Goal: Task Accomplishment & Management: Complete application form

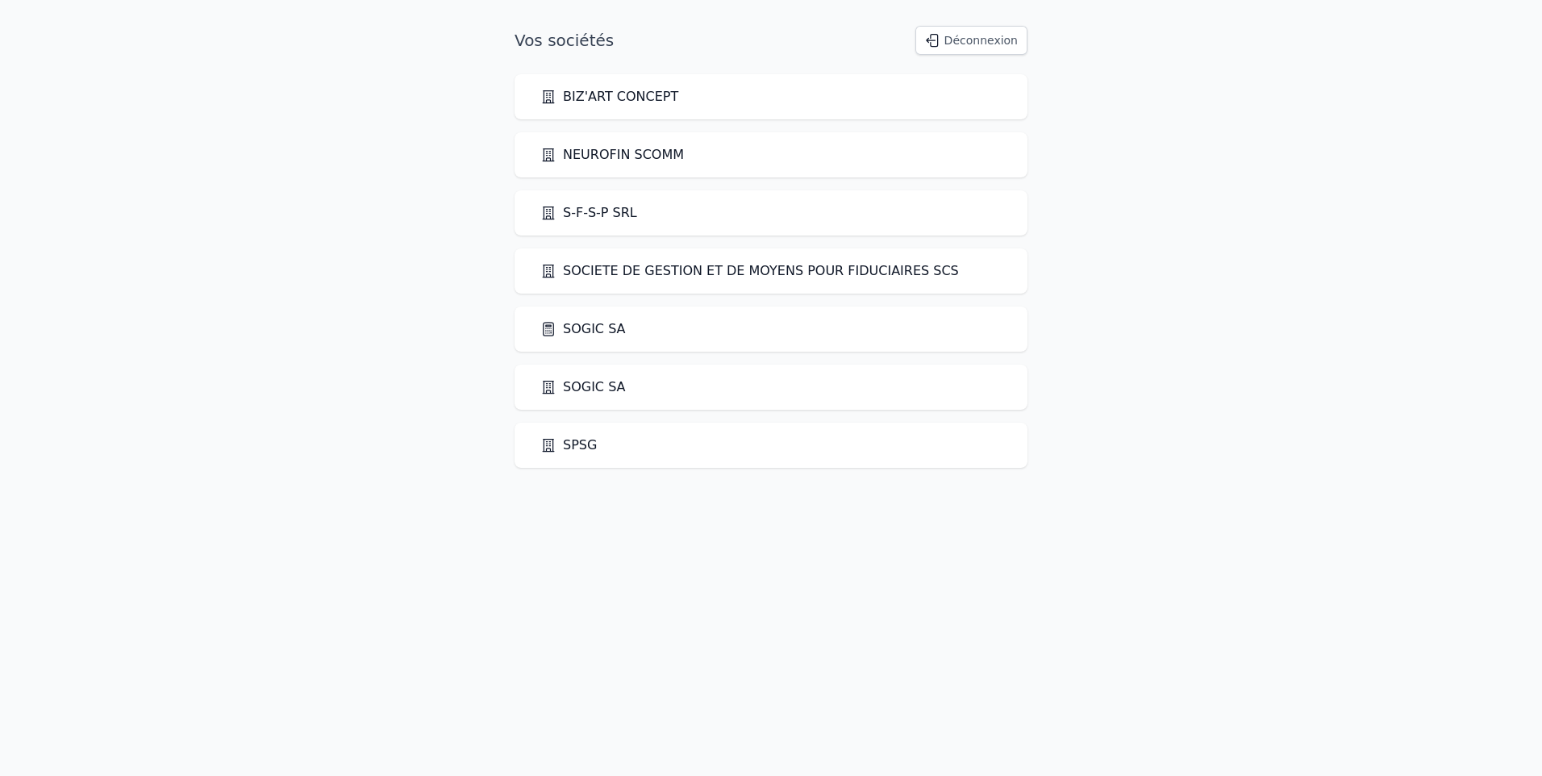
click at [585, 321] on link "SOGIC SA" at bounding box center [582, 328] width 85 height 19
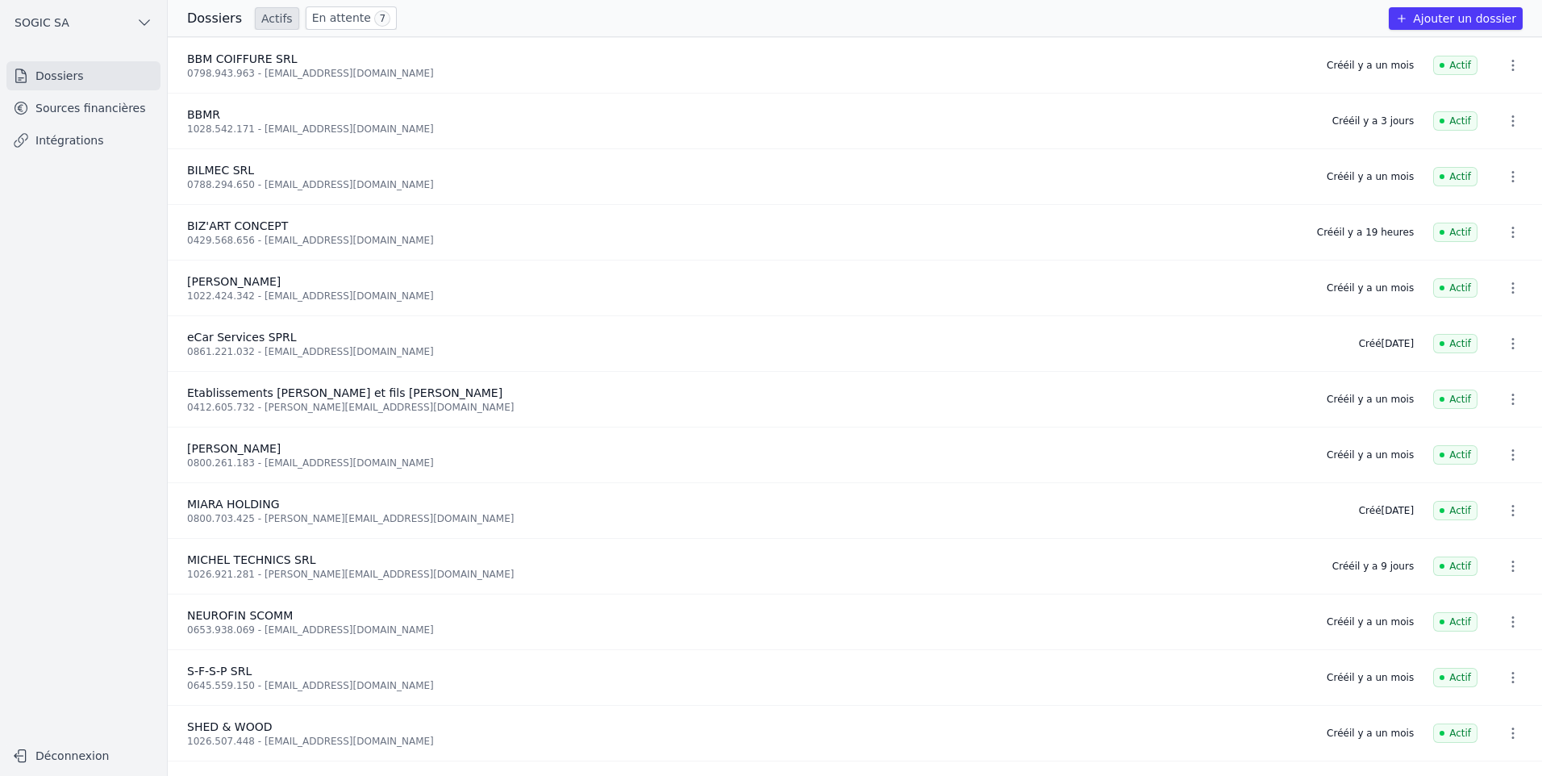
click at [63, 115] on link "Sources financières" at bounding box center [83, 108] width 154 height 29
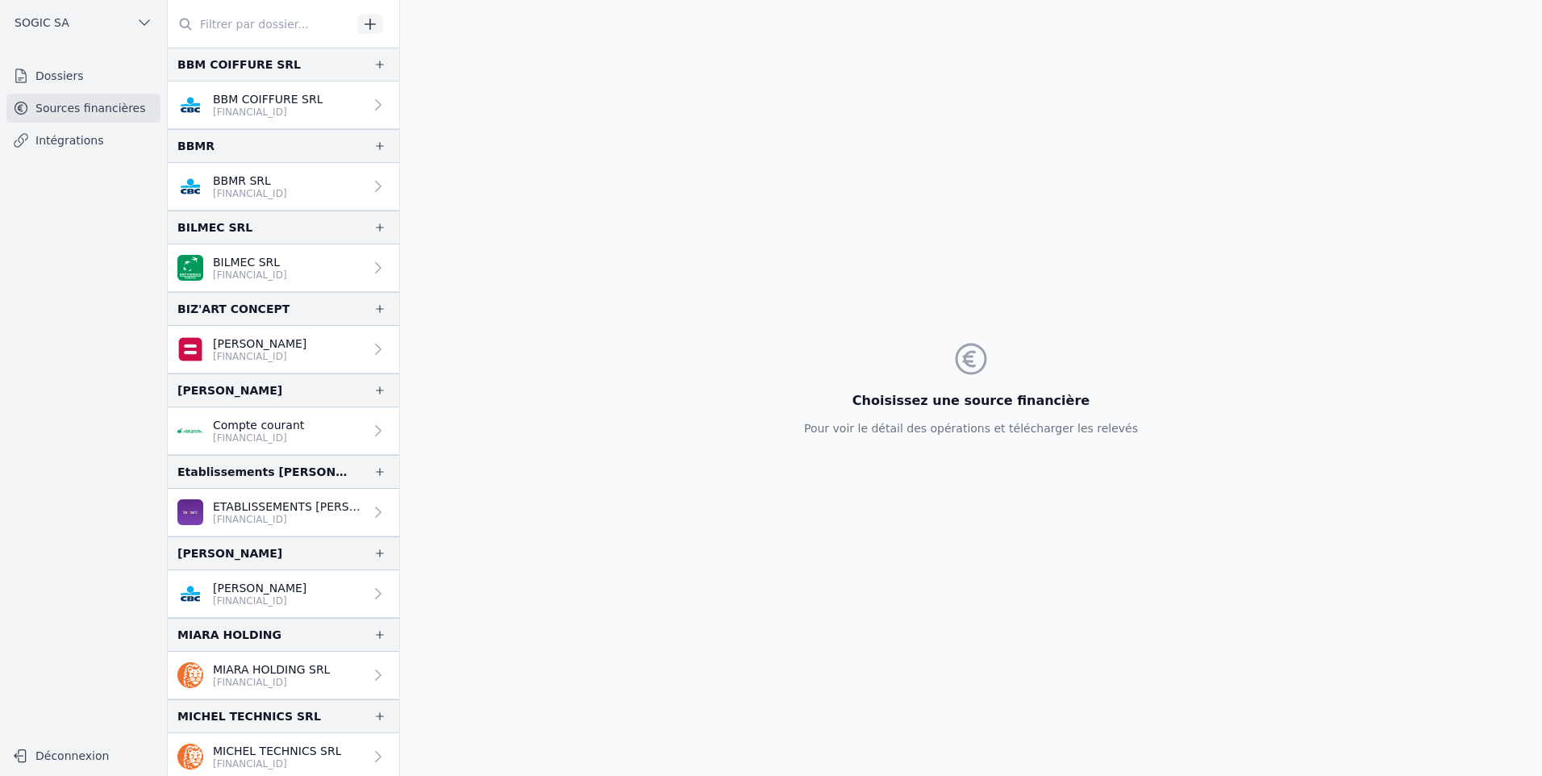
click at [49, 80] on link "Dossiers" at bounding box center [83, 75] width 154 height 29
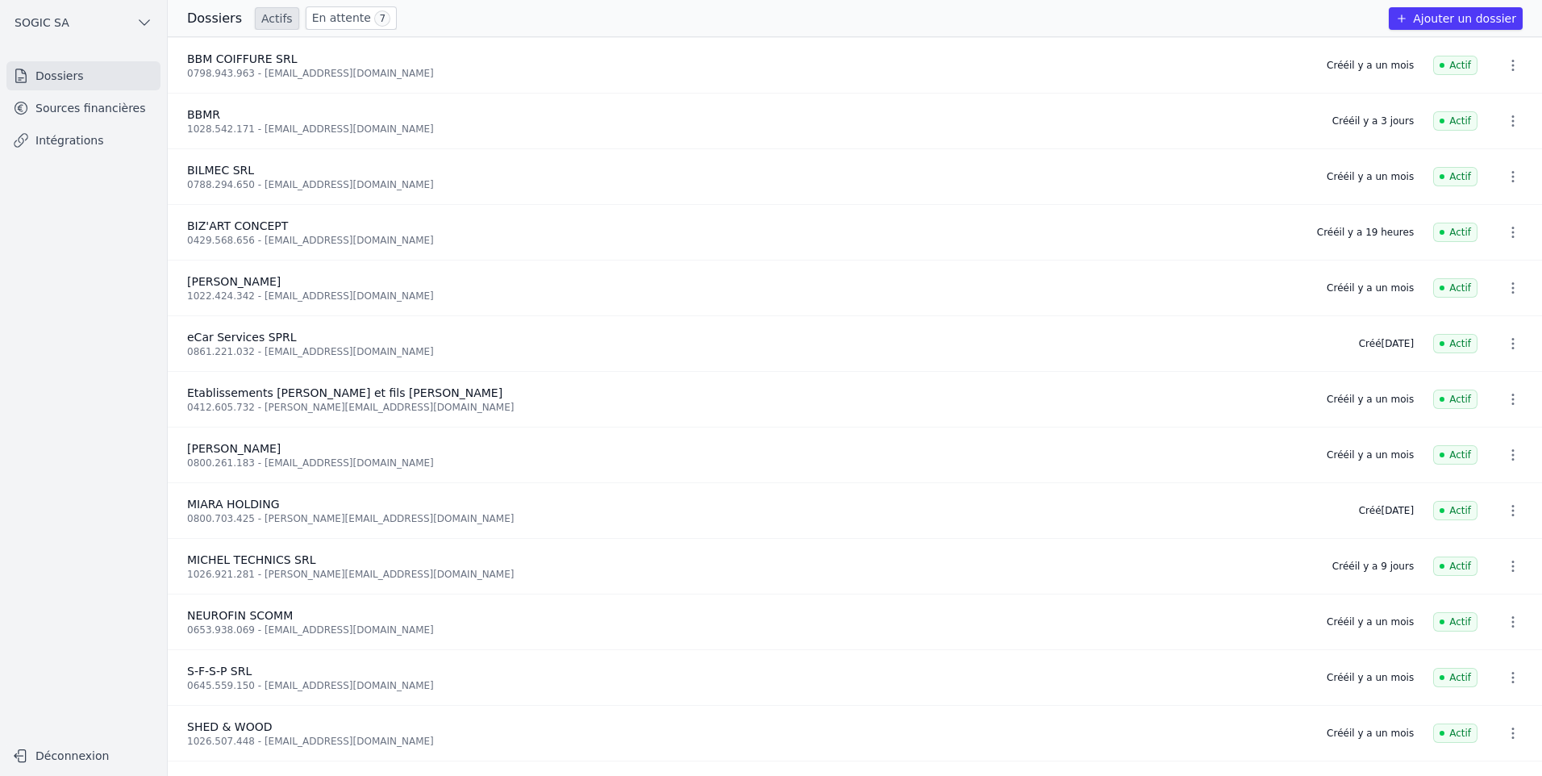
click at [1424, 16] on button "Ajouter un dossier" at bounding box center [1456, 18] width 134 height 23
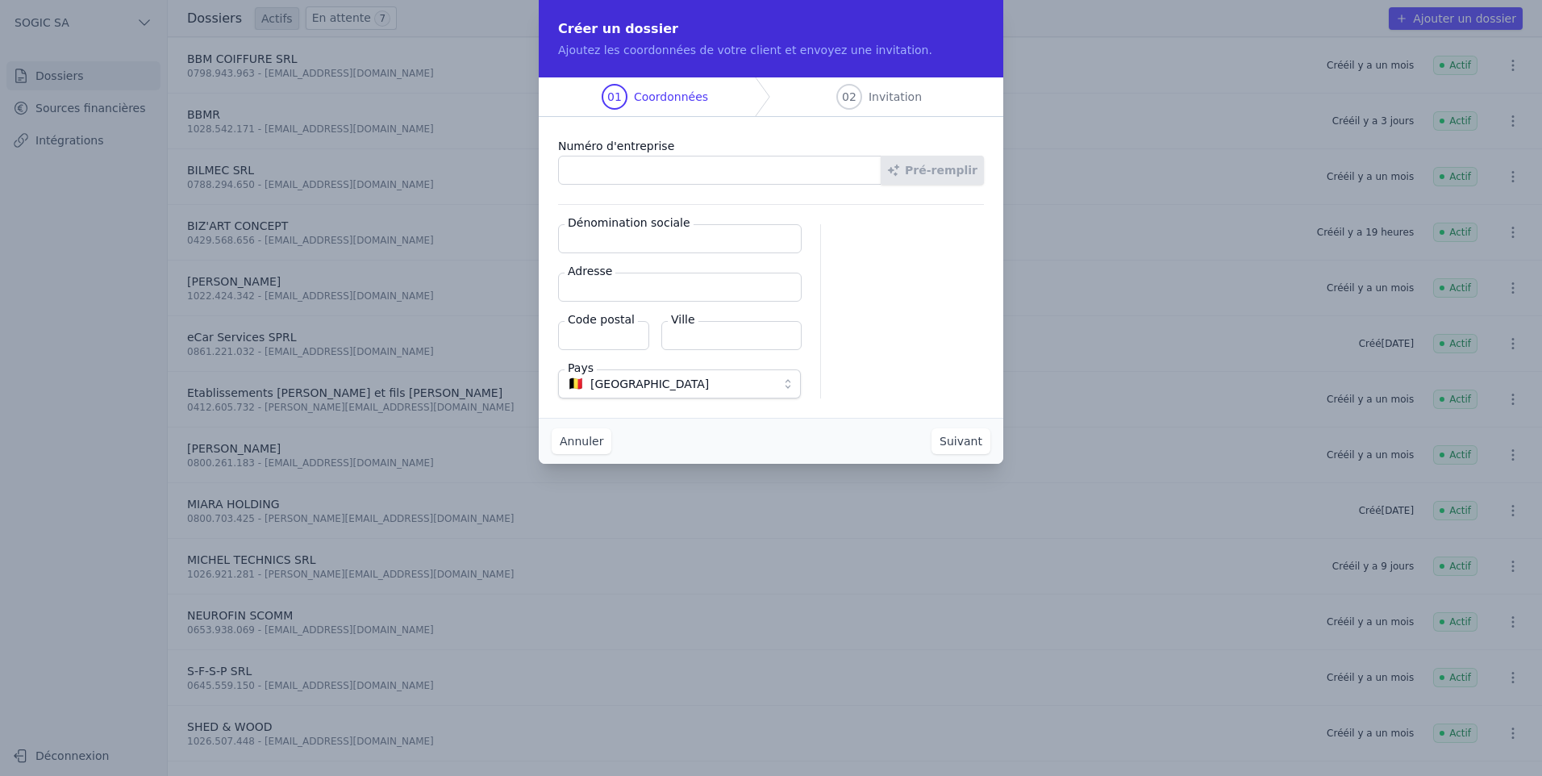
click at [642, 175] on input "Numéro d'entreprise" at bounding box center [719, 170] width 323 height 29
paste input "0739.929.559"
type input "0739.929.559"
click at [947, 164] on button "Pré-remplir" at bounding box center [932, 170] width 103 height 29
type input "JG Construction SRL"
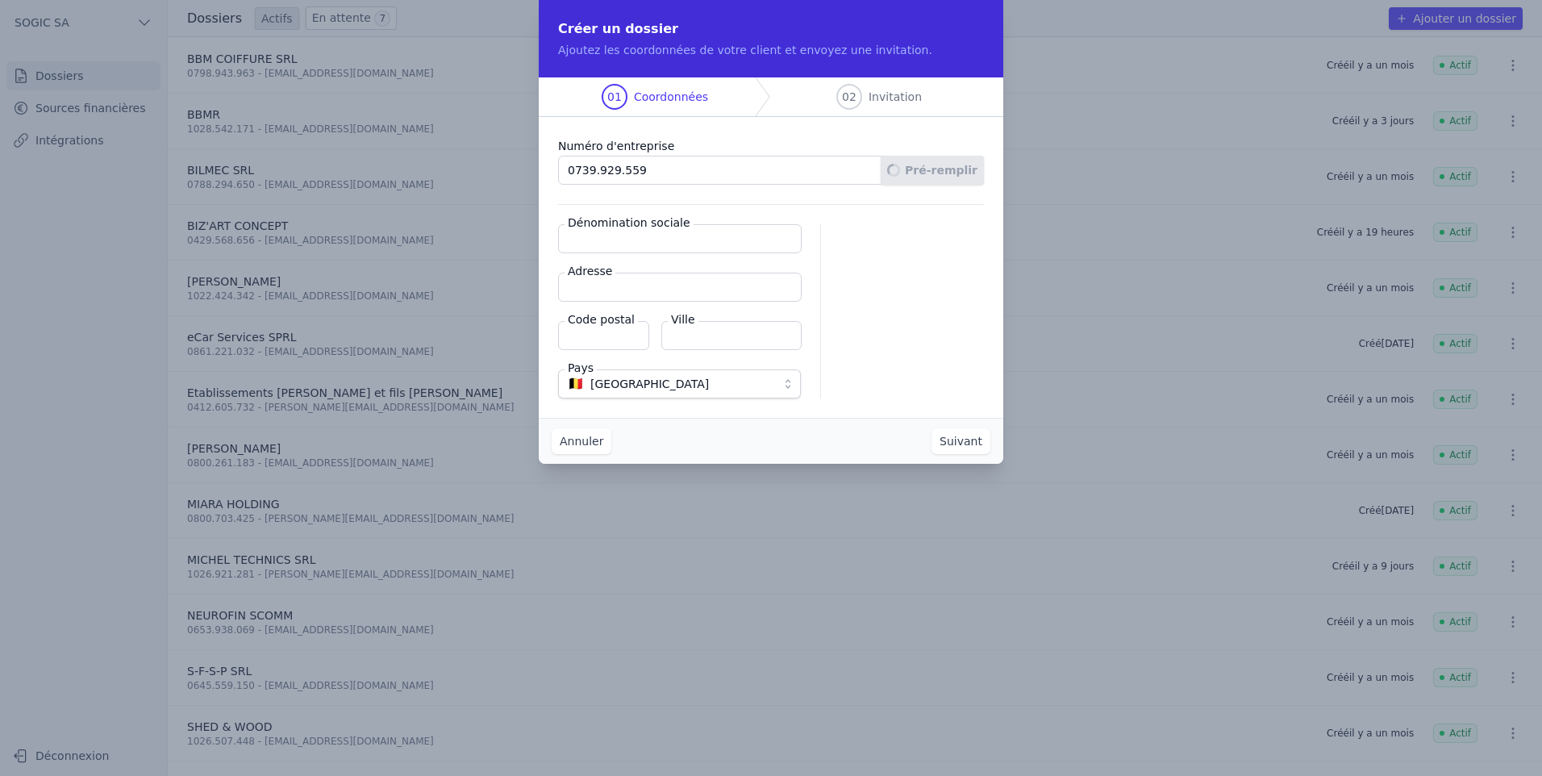
type input "Chemin del Clisore 1"
type input "4890"
type input "Thimister-[GEOGRAPHIC_DATA]"
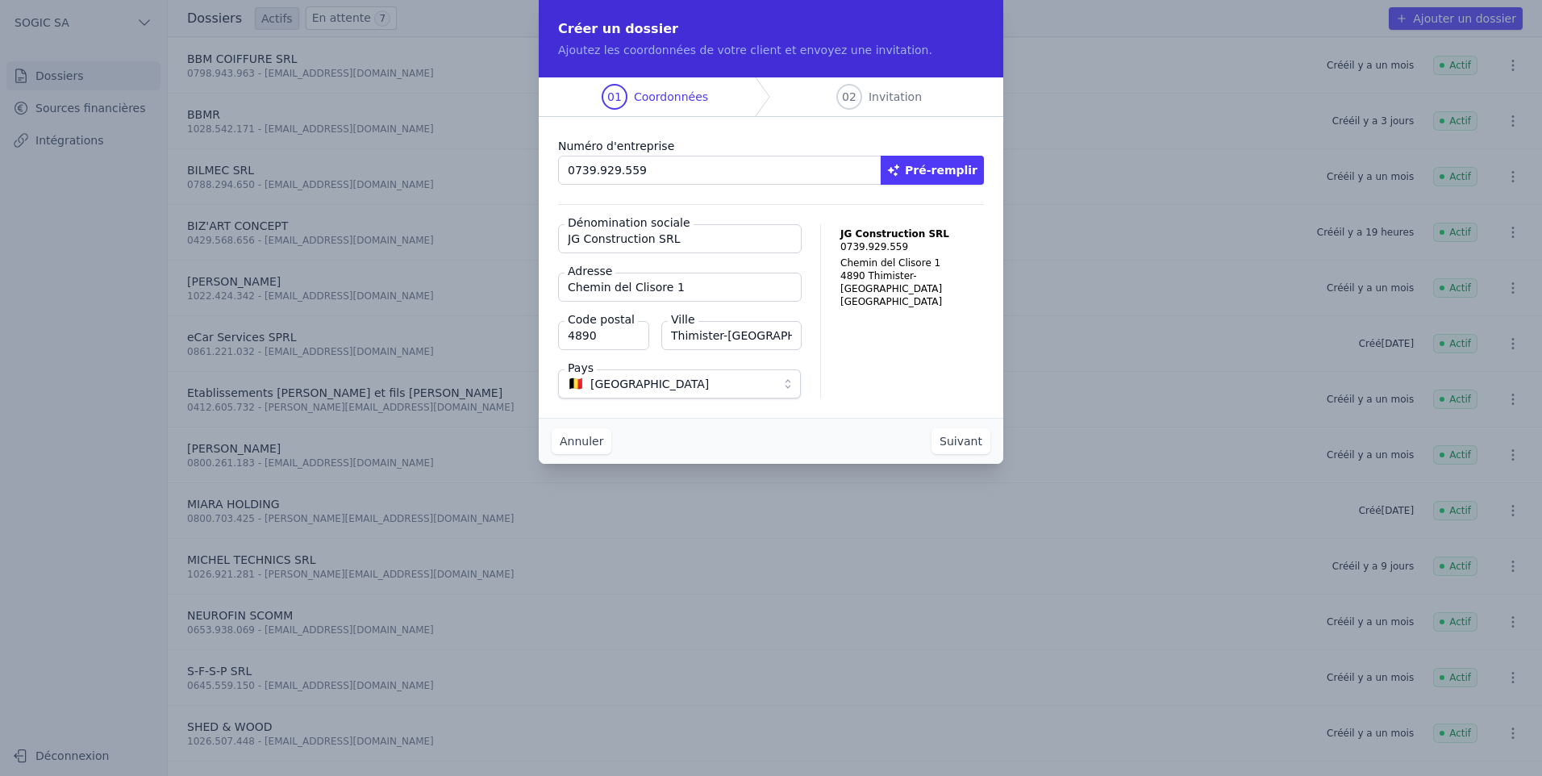
click at [958, 441] on button "Suivant" at bounding box center [960, 441] width 59 height 26
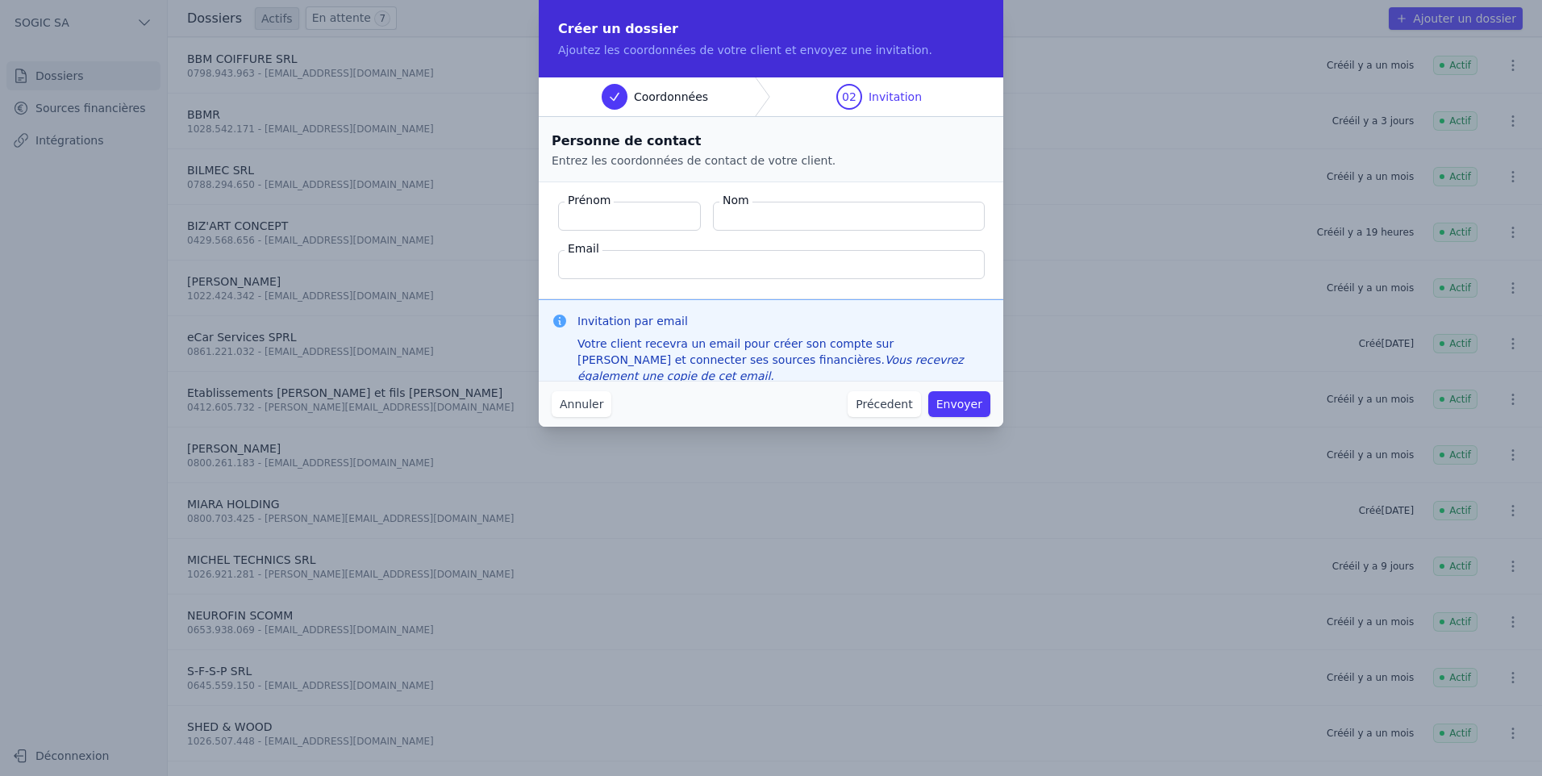
click at [610, 215] on input "Prénom" at bounding box center [629, 216] width 143 height 29
type input "[PERSON_NAME]"
type input "GAZON"
paste input "[PERSON_NAME][EMAIL_ADDRESS][DOMAIN_NAME]"
type input "[PERSON_NAME][EMAIL_ADDRESS][DOMAIN_NAME]"
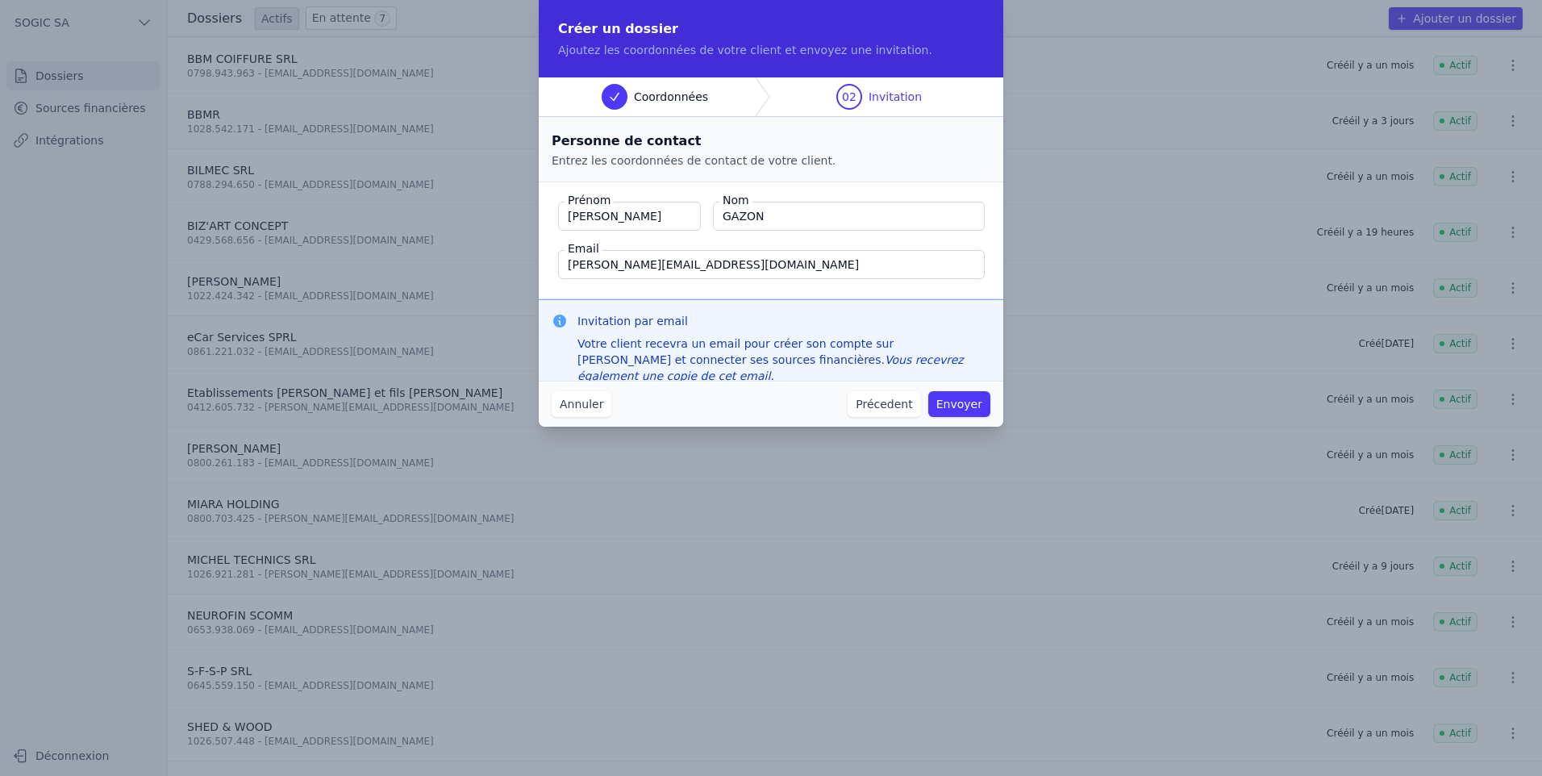
click at [616, 293] on fieldset "Prénom [PERSON_NAME] Nom [GEOGRAPHIC_DATA] Email [PERSON_NAME][EMAIL_ADDRESS][D…" at bounding box center [771, 240] width 464 height 117
click at [956, 402] on button "Envoyer" at bounding box center [959, 404] width 62 height 26
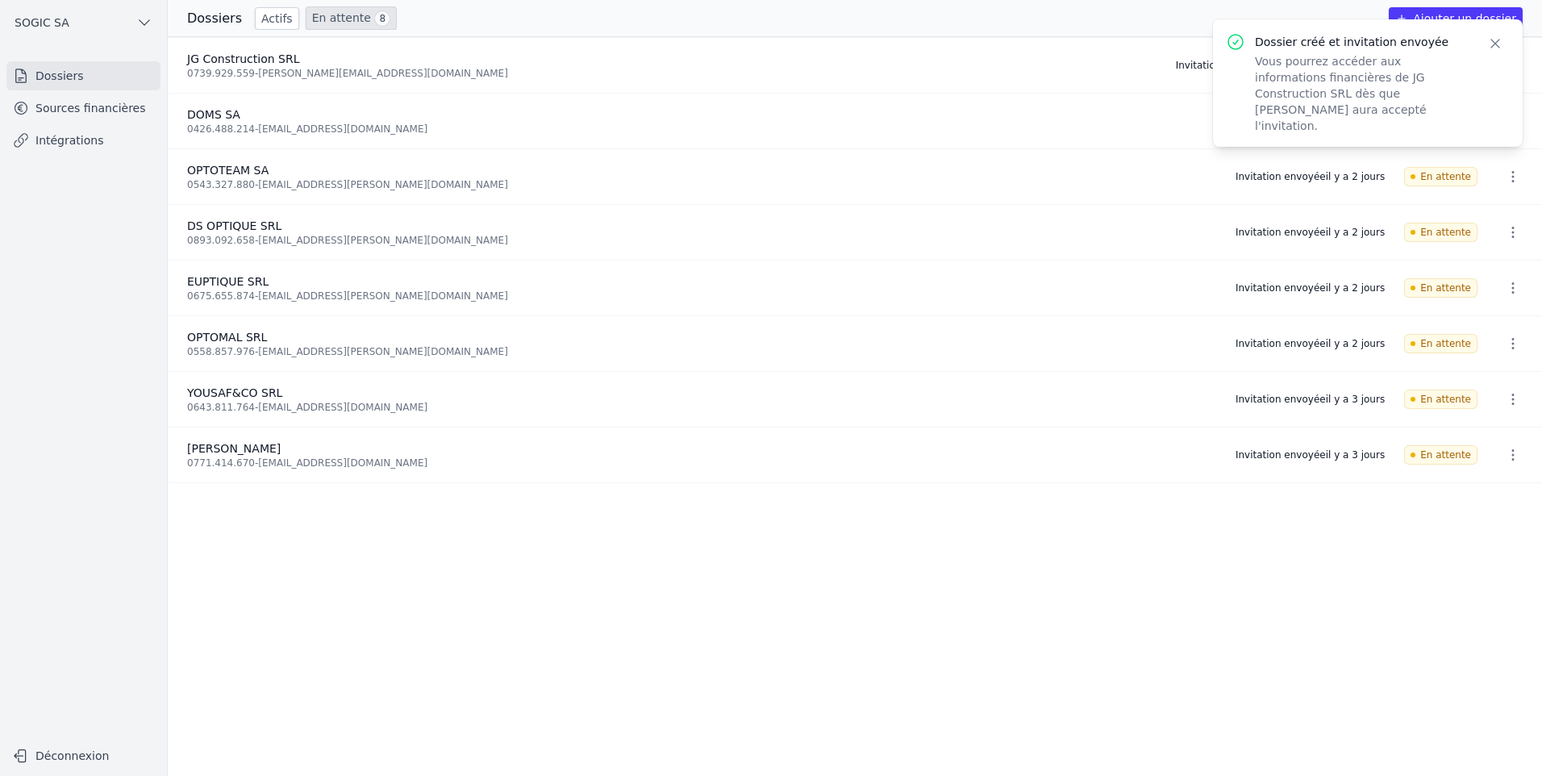
click at [1498, 40] on icon "button" at bounding box center [1495, 43] width 16 height 16
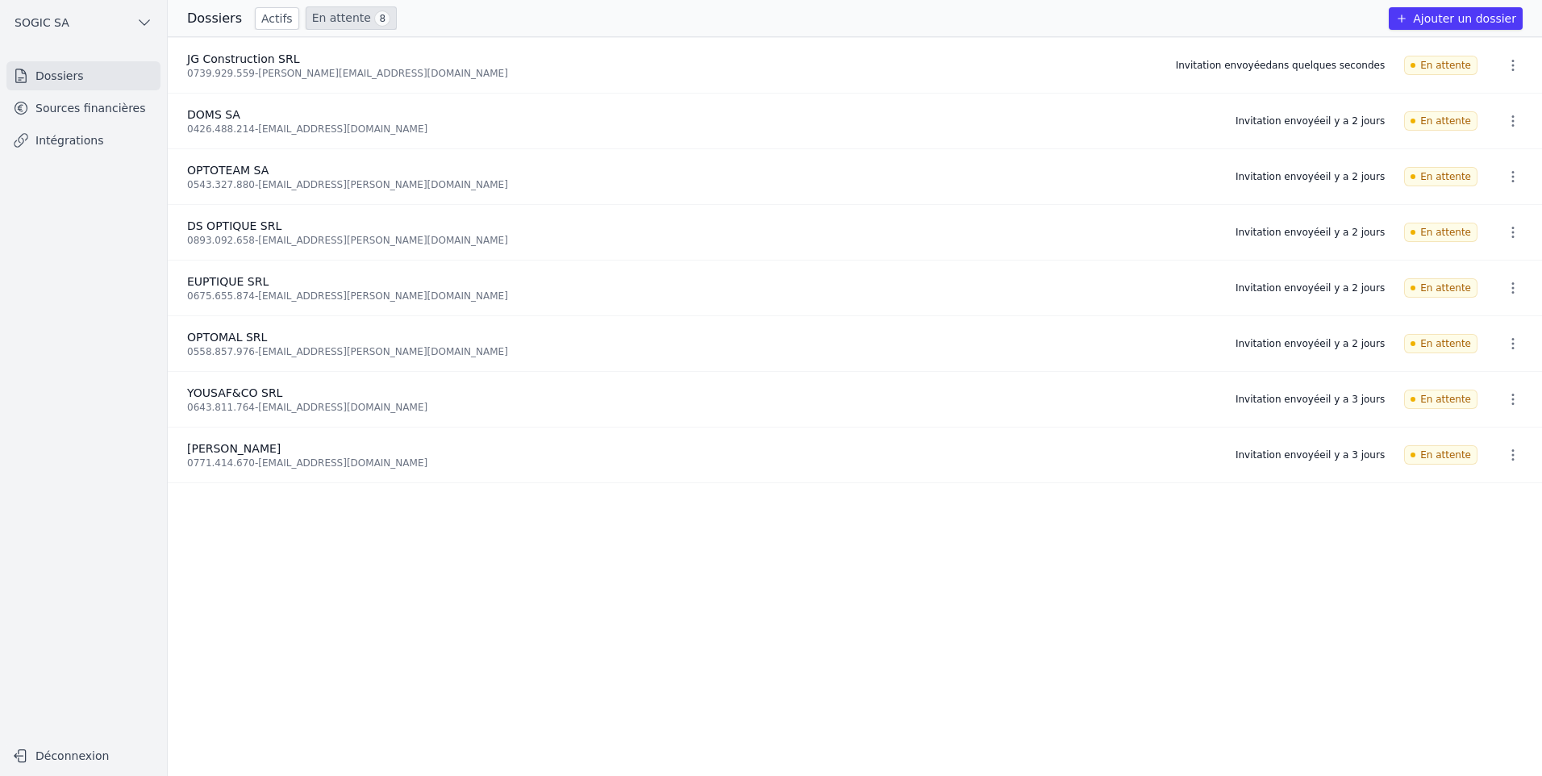
click at [69, 107] on link "Sources financières" at bounding box center [83, 108] width 154 height 29
